Goal: Information Seeking & Learning: Learn about a topic

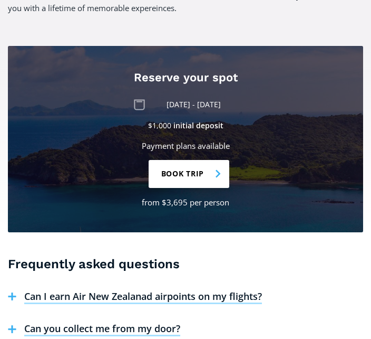
scroll to position [1629, 0]
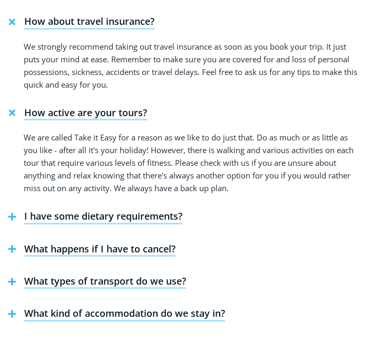
scroll to position [1968, 0]
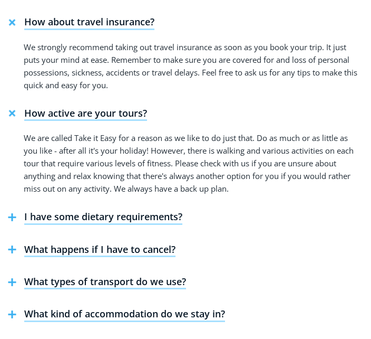
click at [162, 243] on h4 "What happens if I have to cancel?" at bounding box center [99, 250] width 151 height 14
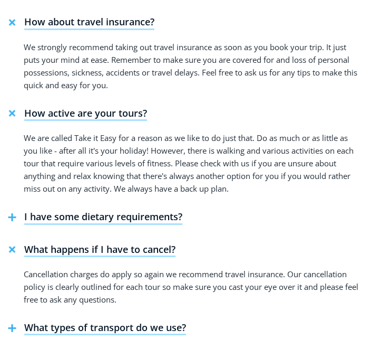
click at [184, 321] on h4 "What types of transport do we use?" at bounding box center [105, 328] width 162 height 14
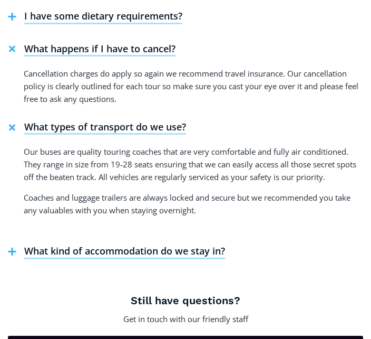
scroll to position [2168, 0]
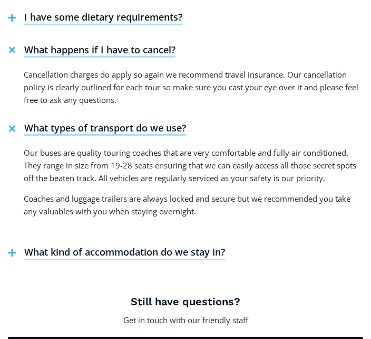
click at [205, 246] on h4 "What kind of accommodation do we stay in?" at bounding box center [124, 253] width 201 height 14
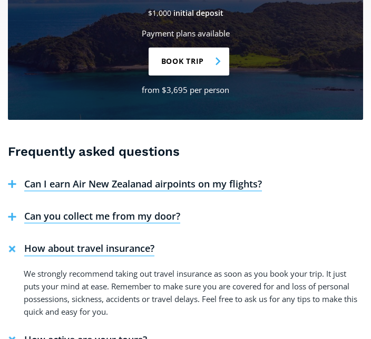
click at [238, 178] on h4 "Can I earn Air New Zealanad airpoints on my flights?" at bounding box center [143, 185] width 238 height 14
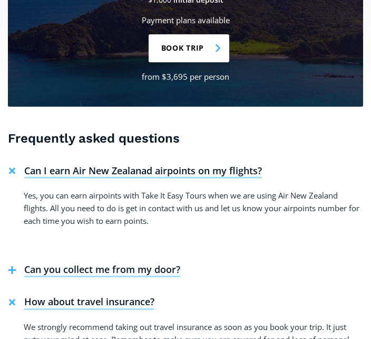
scroll to position [1772, 0]
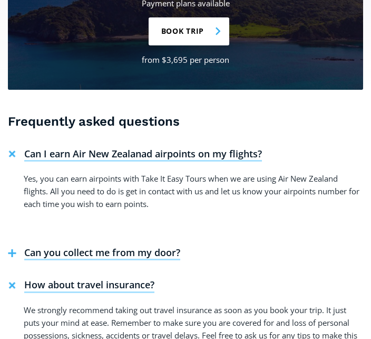
click at [171, 247] on h4 "Can you collect me from my door?" at bounding box center [102, 254] width 156 height 14
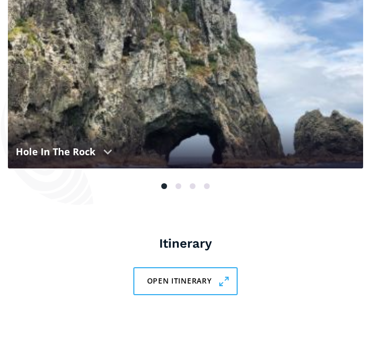
scroll to position [840, 0]
click at [200, 267] on link "Open itinerary" at bounding box center [185, 281] width 105 height 28
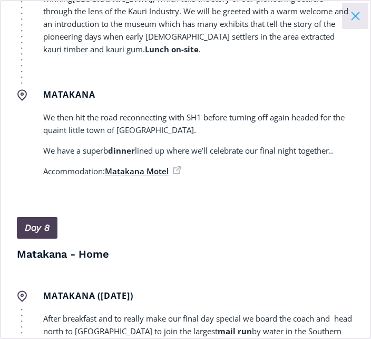
scroll to position [2990, 0]
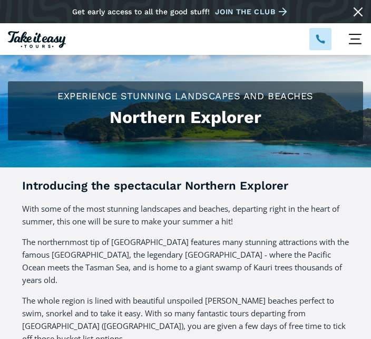
scroll to position [886, 0]
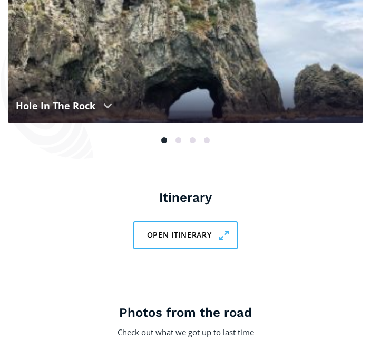
click at [216, 221] on link "Open itinerary" at bounding box center [185, 235] width 105 height 28
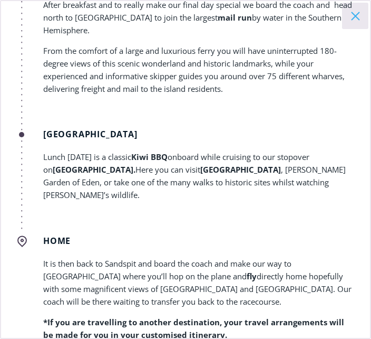
scroll to position [3235, 0]
